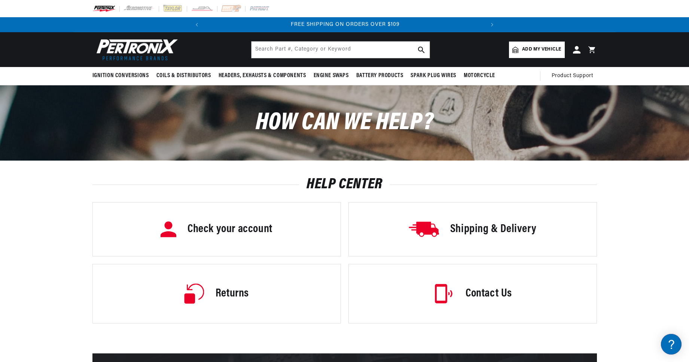
click at [479, 292] on h3 "Contact Us" at bounding box center [489, 294] width 46 height 16
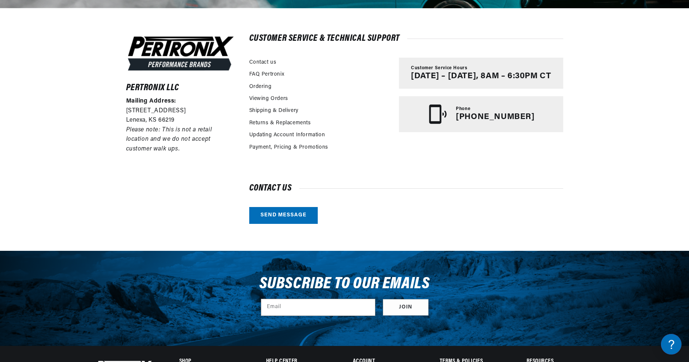
scroll to position [0, 280]
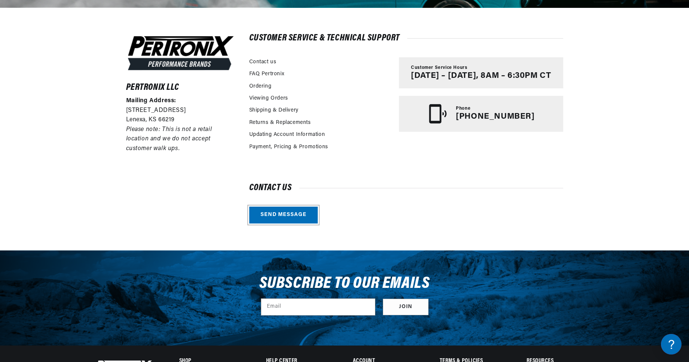
click at [291, 213] on link "Send message" at bounding box center [283, 215] width 68 height 17
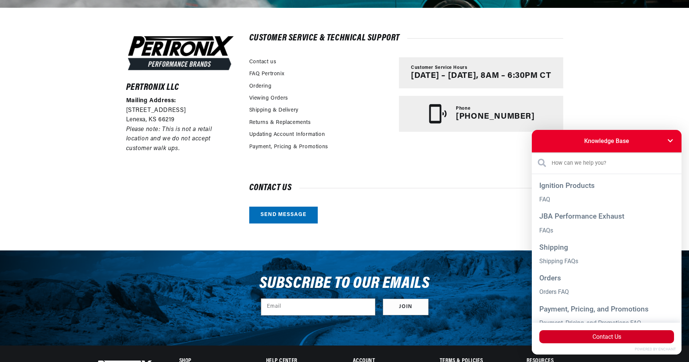
click at [611, 339] on button "Contact Us" at bounding box center [606, 336] width 135 height 13
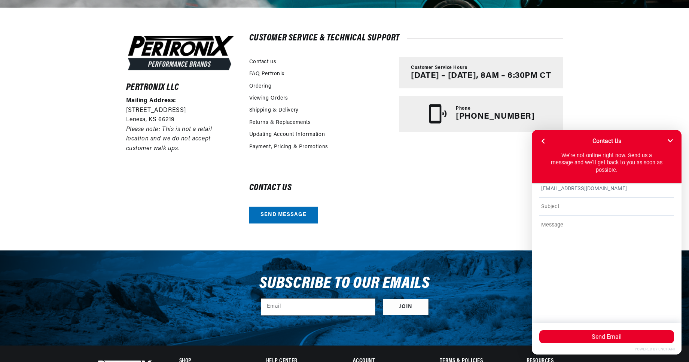
type input "danwms@yahoo.com"
type input "kit for 1947 Plymouth converted from 6Volts to 9V"
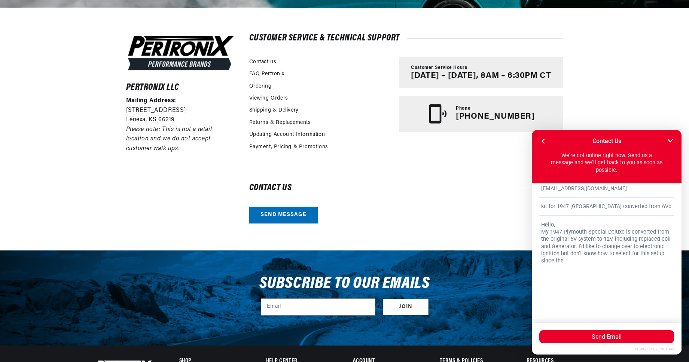
scroll to position [0, 280]
click at [570, 265] on textarea "Hello, My 1947 Plymouth Special Deluxe is converted from the original 6V system…" at bounding box center [606, 263] width 135 height 95
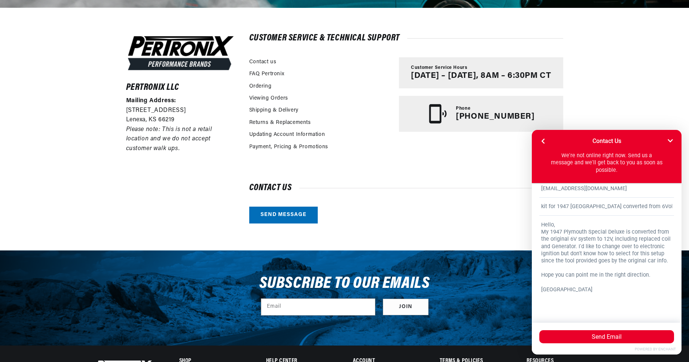
scroll to position [0, 0]
type textarea "Hello, My 1947 Plymouth Special Deluxe is converted from the original 6V system…"
click at [600, 335] on button "Send Email" at bounding box center [606, 336] width 135 height 13
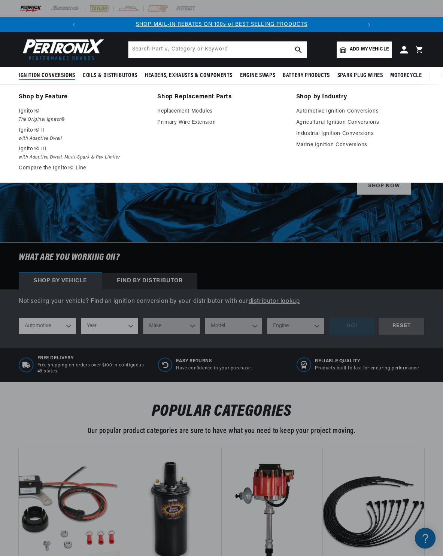
click at [58, 73] on span "Ignition Conversions" at bounding box center [47, 76] width 57 height 8
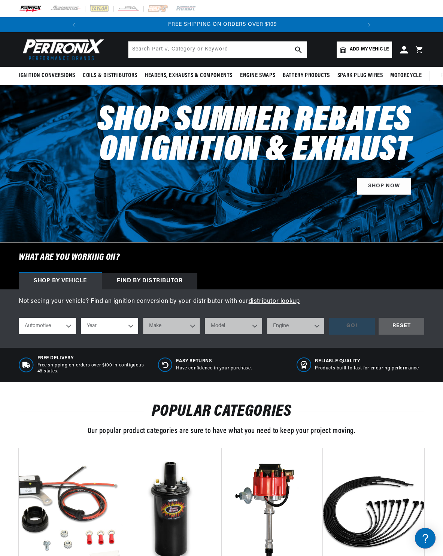
scroll to position [0, 280]
